Goal: Information Seeking & Learning: Learn about a topic

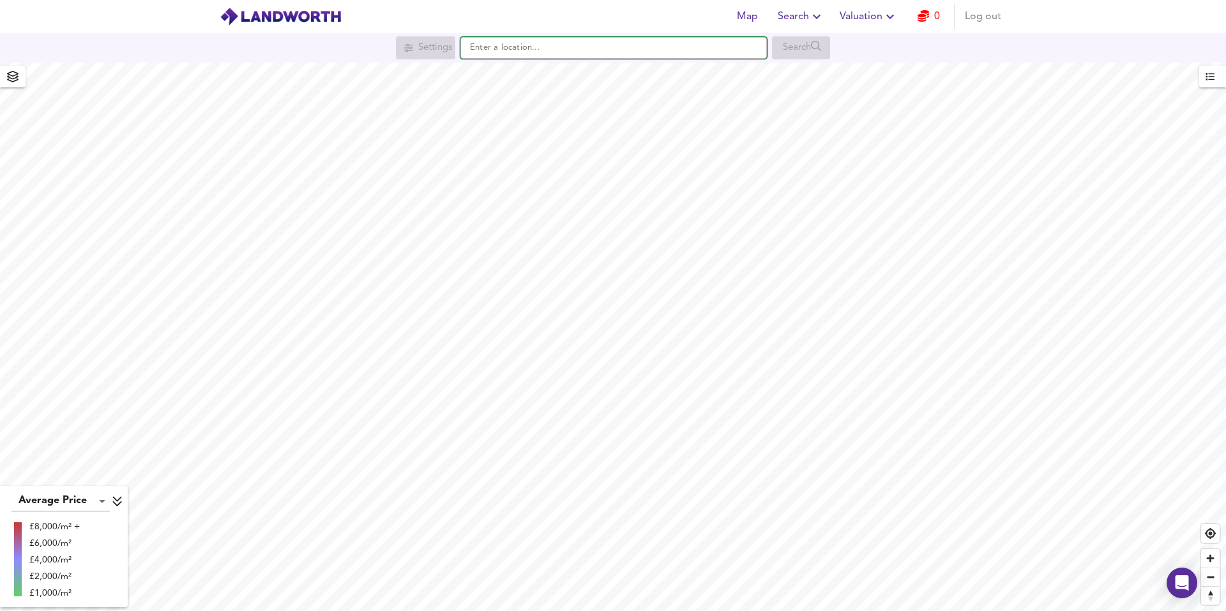
click at [524, 47] on input "text" at bounding box center [613, 48] width 306 height 22
click at [510, 48] on input "text" at bounding box center [613, 48] width 306 height 22
paste input "M38 9NF"
type input "[STREET_ADDRESS]"
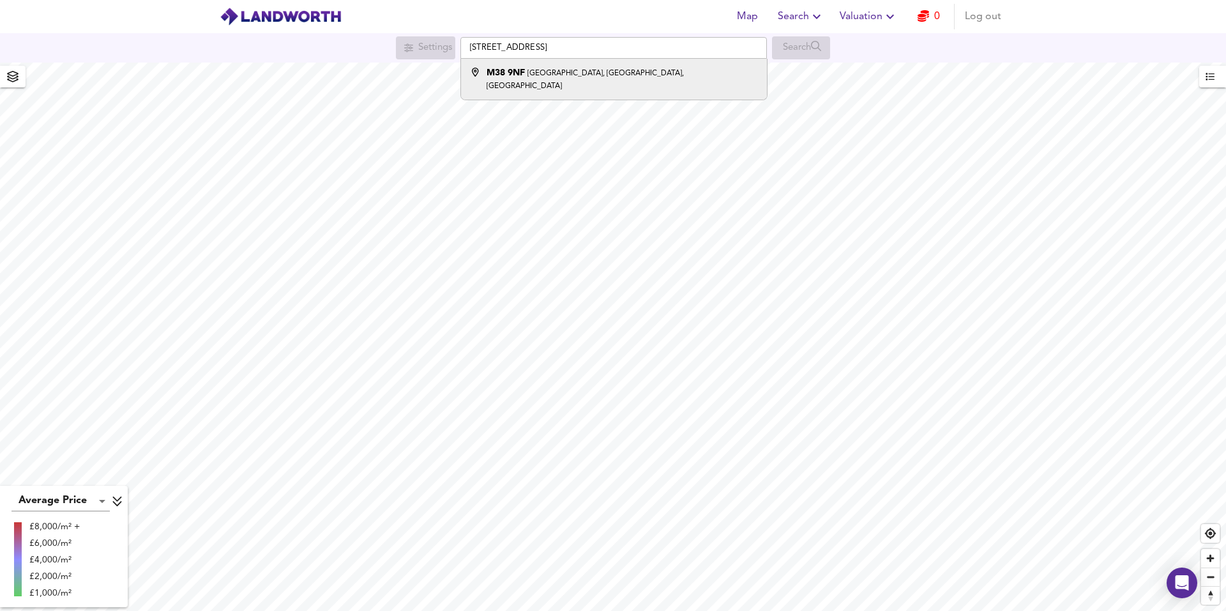
click at [502, 73] on strong "M38 9NF" at bounding box center [506, 72] width 38 height 9
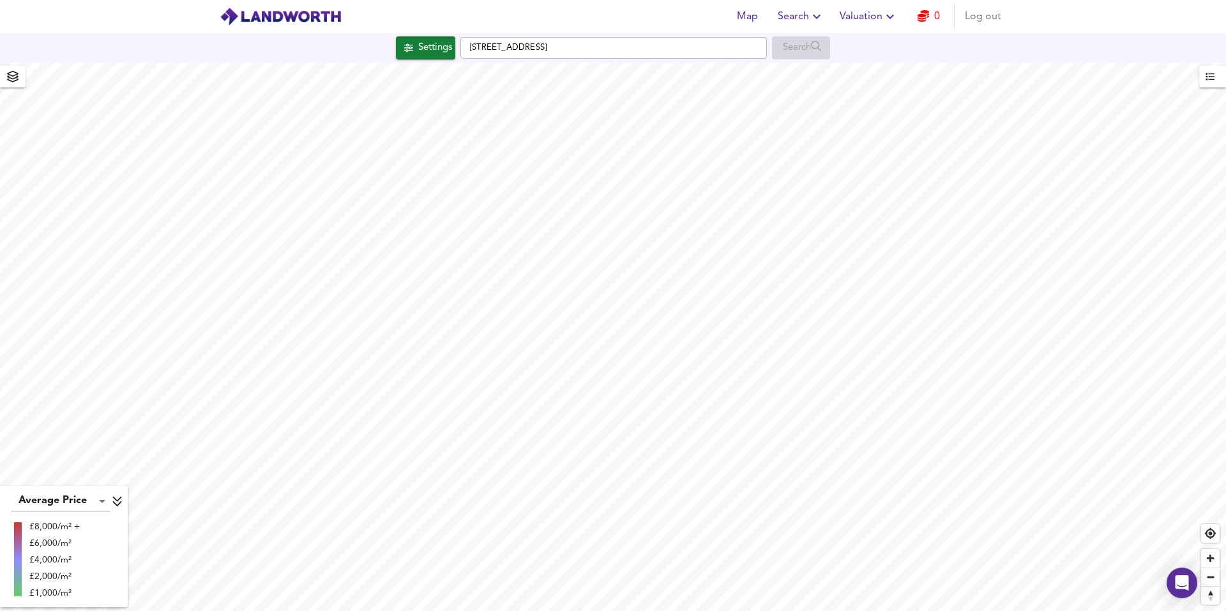
checkbox input "false"
checkbox input "true"
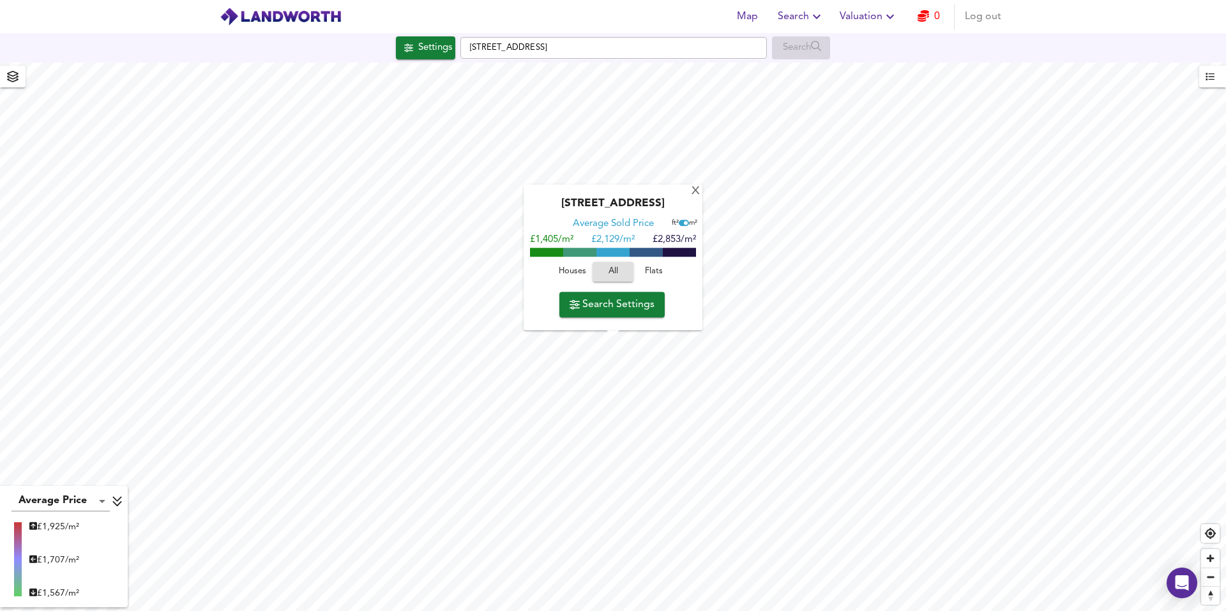
click at [559, 268] on span "Houses" at bounding box center [572, 272] width 34 height 15
drag, startPoint x: 596, startPoint y: 238, endPoint x: 642, endPoint y: 238, distance: 46.6
click at [642, 238] on div "£1,415/m² £ 2,155/m² £2,896/m²" at bounding box center [613, 240] width 166 height 13
drag, startPoint x: 655, startPoint y: 238, endPoint x: 693, endPoint y: 245, distance: 38.8
click at [693, 245] on span "£2,896/m²" at bounding box center [674, 241] width 43 height 10
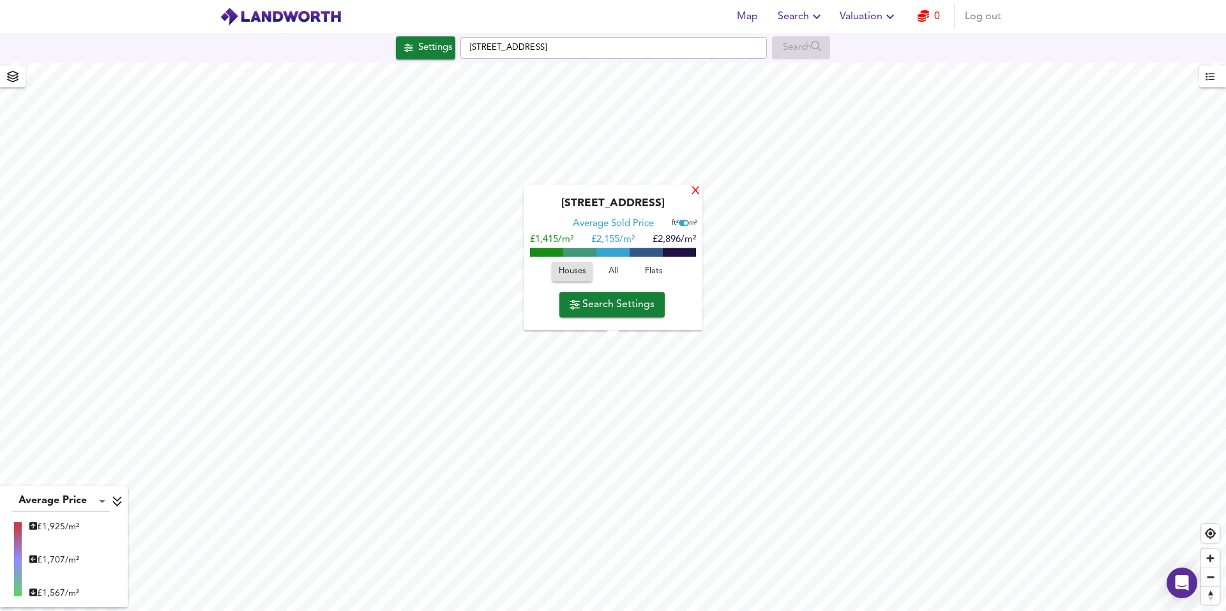
click at [700, 186] on div "X" at bounding box center [695, 192] width 11 height 12
